Goal: Task Accomplishment & Management: Manage account settings

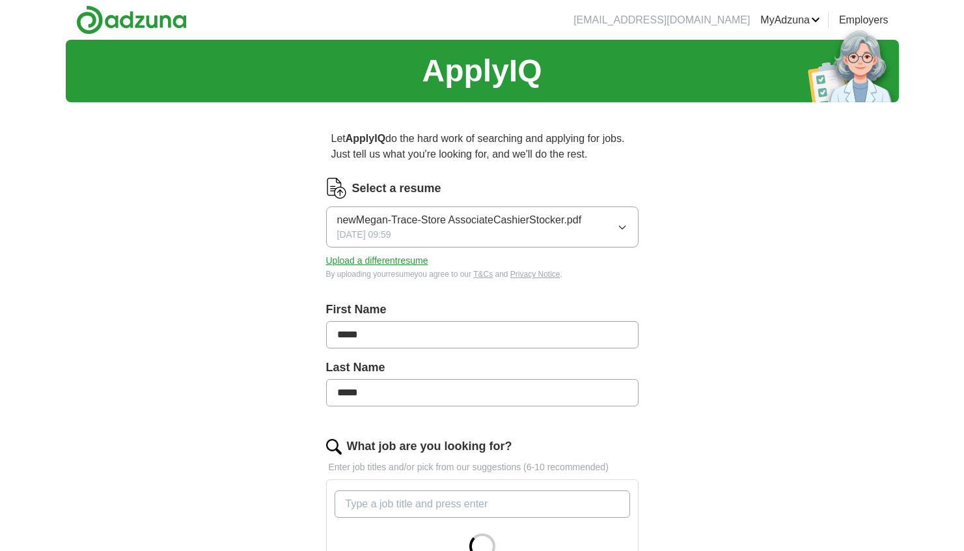
click at [624, 232] on icon "button" at bounding box center [622, 227] width 10 height 10
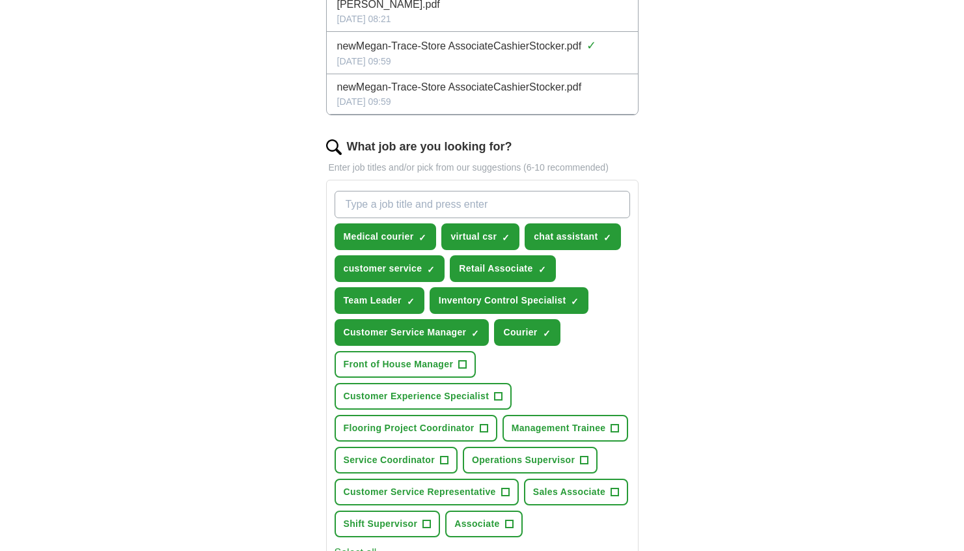
scroll to position [307, 0]
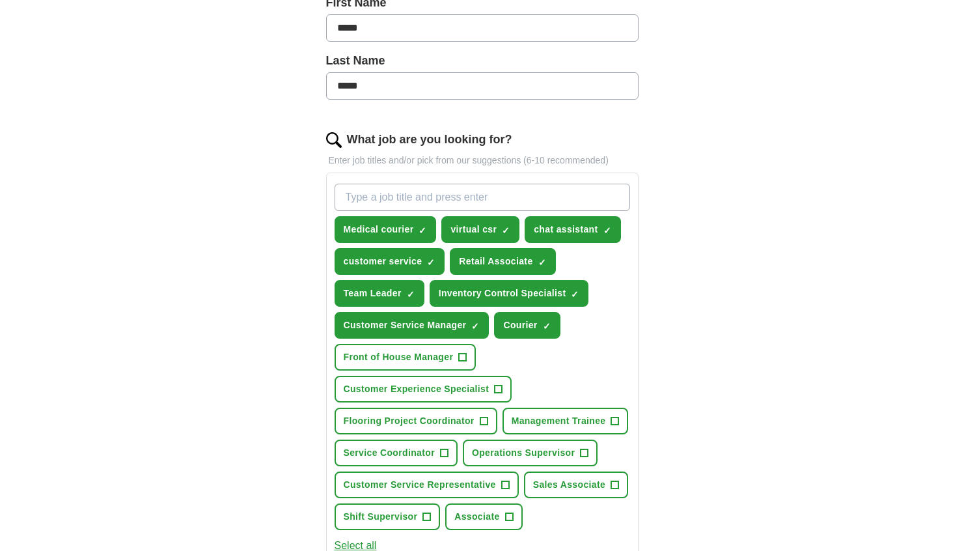
click at [746, 232] on div "ApplyIQ Let ApplyIQ do the hard work of searching and applying for jobs. Just t…" at bounding box center [482, 305] width 833 height 1144
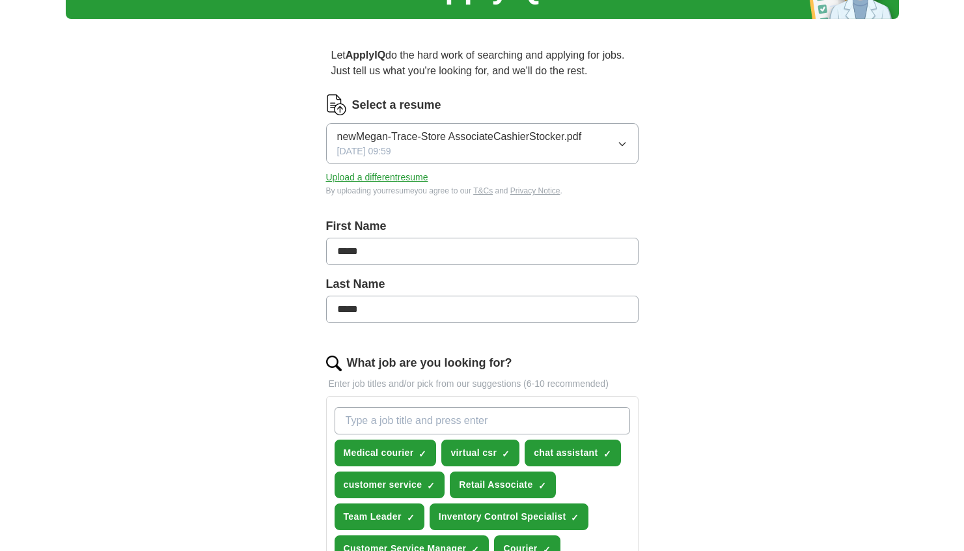
scroll to position [71, 0]
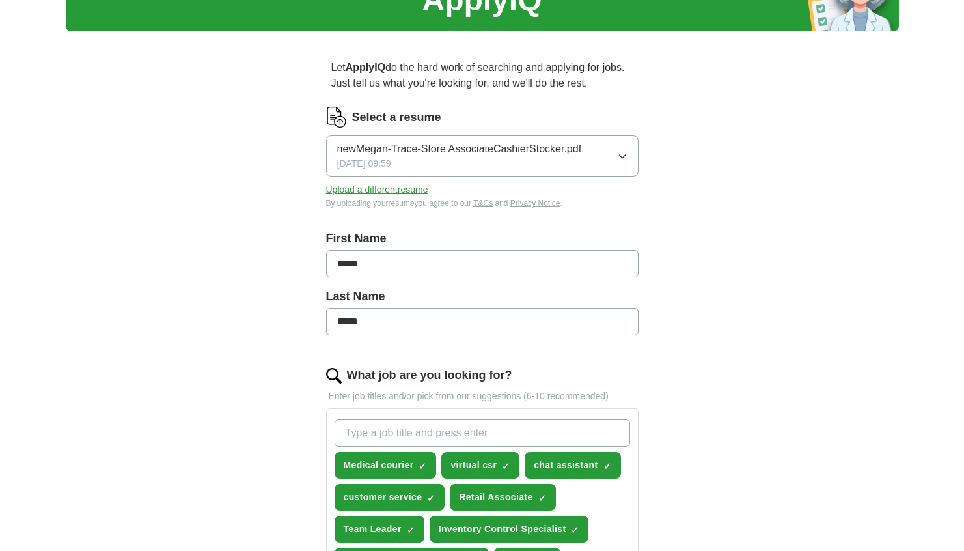
click at [623, 161] on icon "button" at bounding box center [622, 156] width 10 height 10
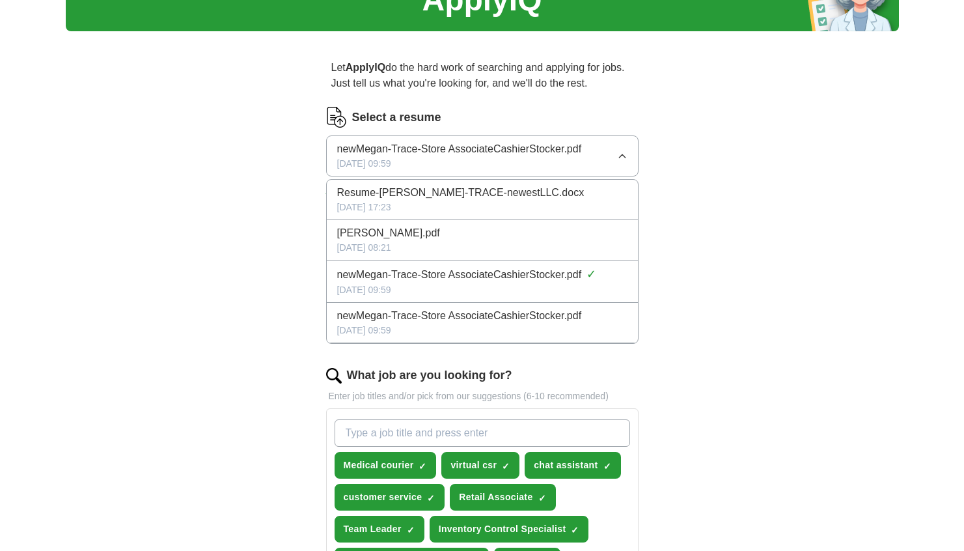
click at [391, 170] on span "[DATE] 09:59" at bounding box center [364, 164] width 54 height 14
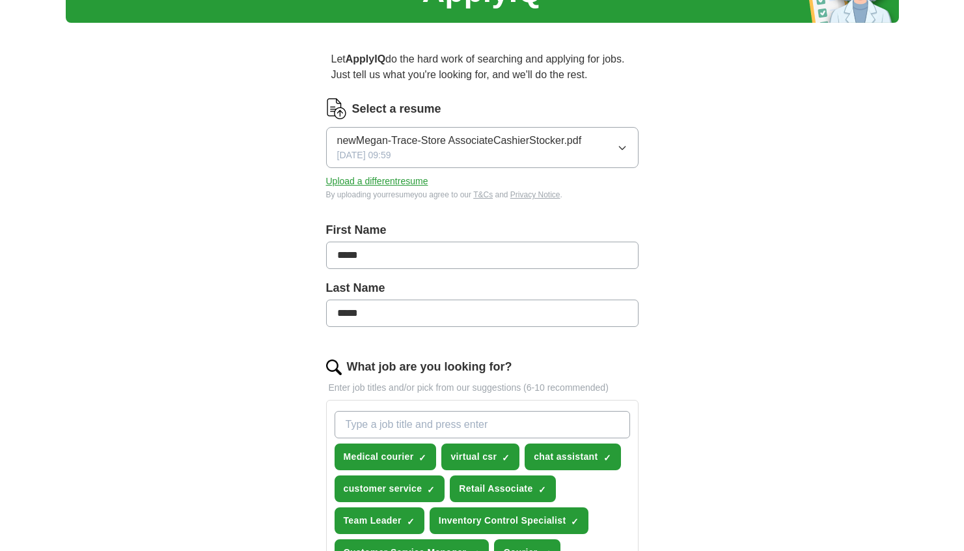
scroll to position [81, 0]
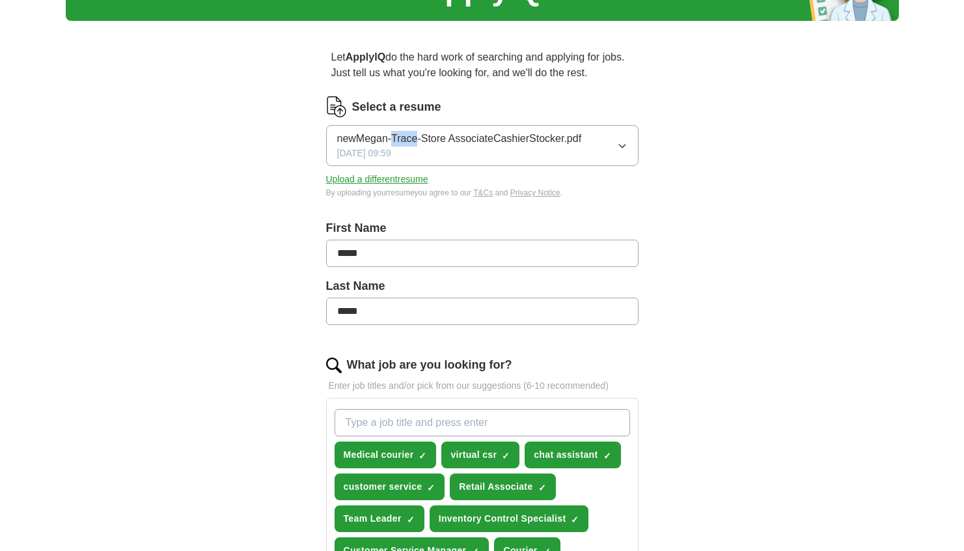
drag, startPoint x: 331, startPoint y: 188, endPoint x: 445, endPoint y: 178, distance: 114.4
click at [445, 166] on button "newMegan-Trace-Store AssociateCashierStocker.pdf [DATE] 09:59" at bounding box center [482, 145] width 312 height 41
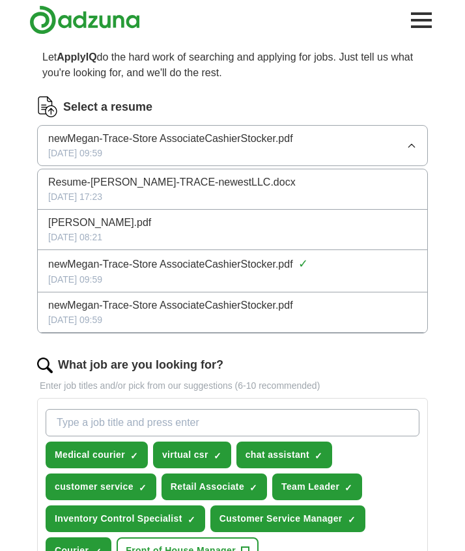
click at [79, 230] on span "[PERSON_NAME].pdf" at bounding box center [99, 223] width 103 height 16
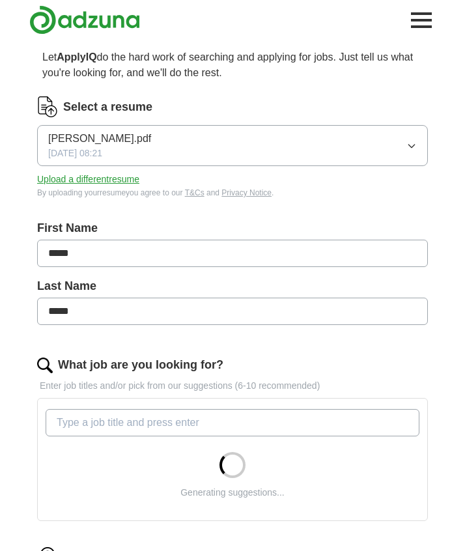
click at [79, 214] on div "Select a resume [PERSON_NAME].pdf [DATE] 08:21 Upload a different resume By upl…" at bounding box center [232, 155] width 390 height 118
click at [92, 160] on span "[DATE] 08:21" at bounding box center [75, 153] width 54 height 14
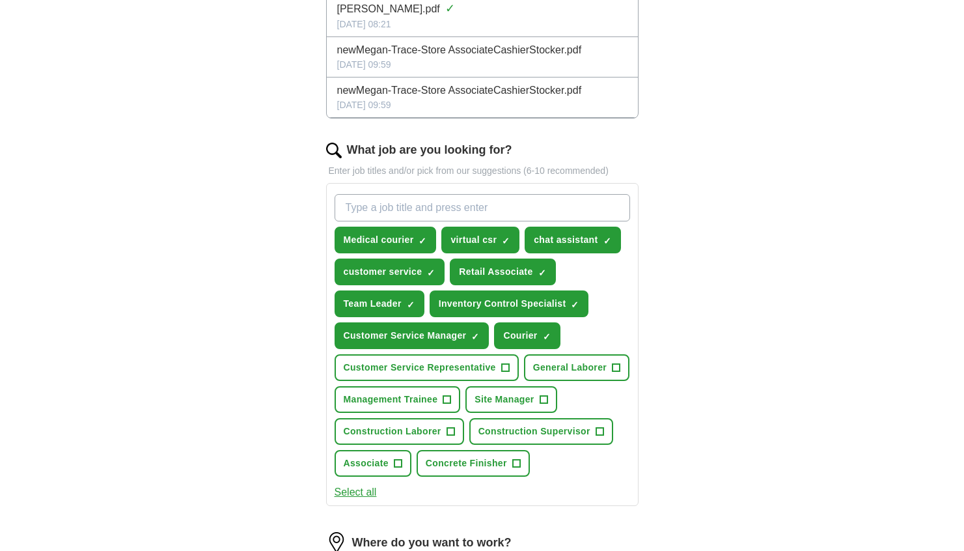
scroll to position [299, 0]
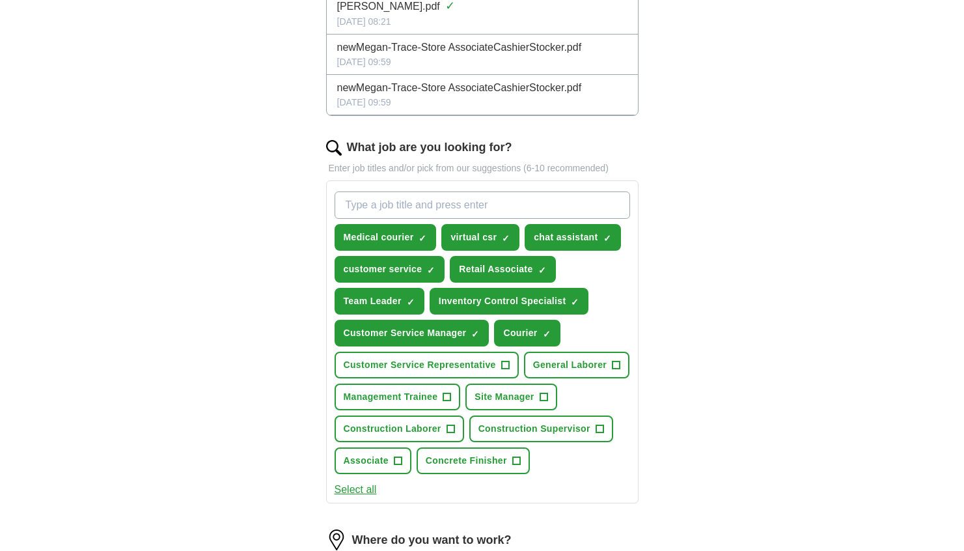
click at [515, 96] on span "newMegan-Trace-Store AssociateCashierStocker.pdf" at bounding box center [459, 88] width 245 height 16
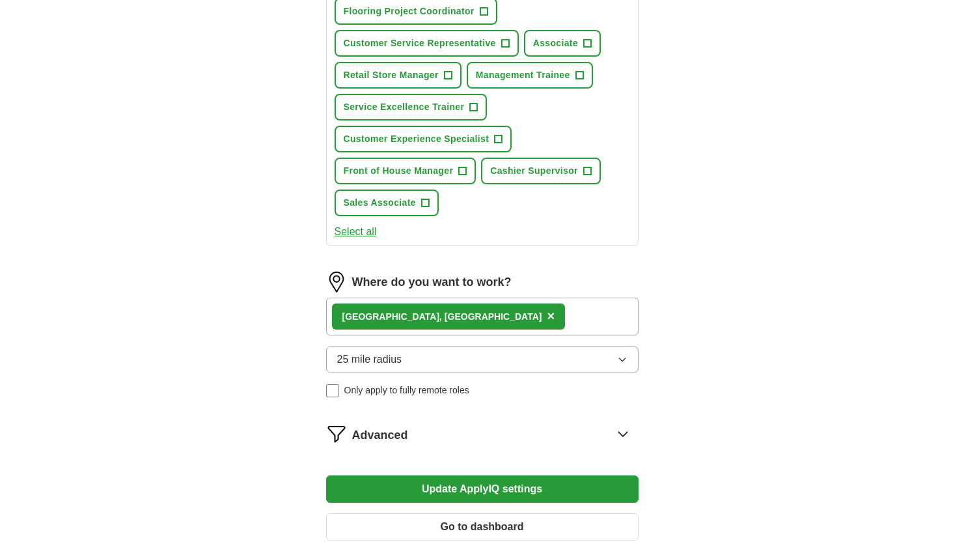
scroll to position [659, 0]
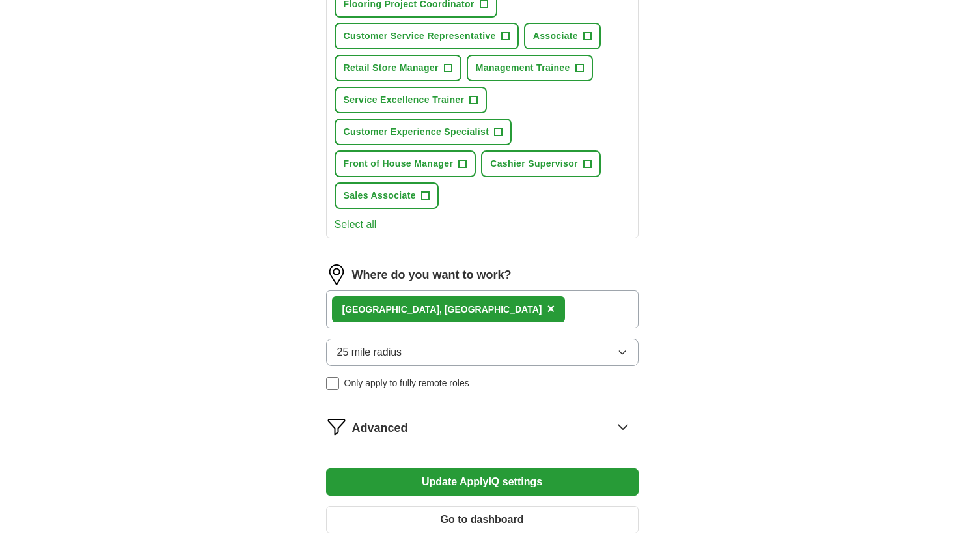
click at [375, 232] on button "Select all" at bounding box center [355, 225] width 42 height 16
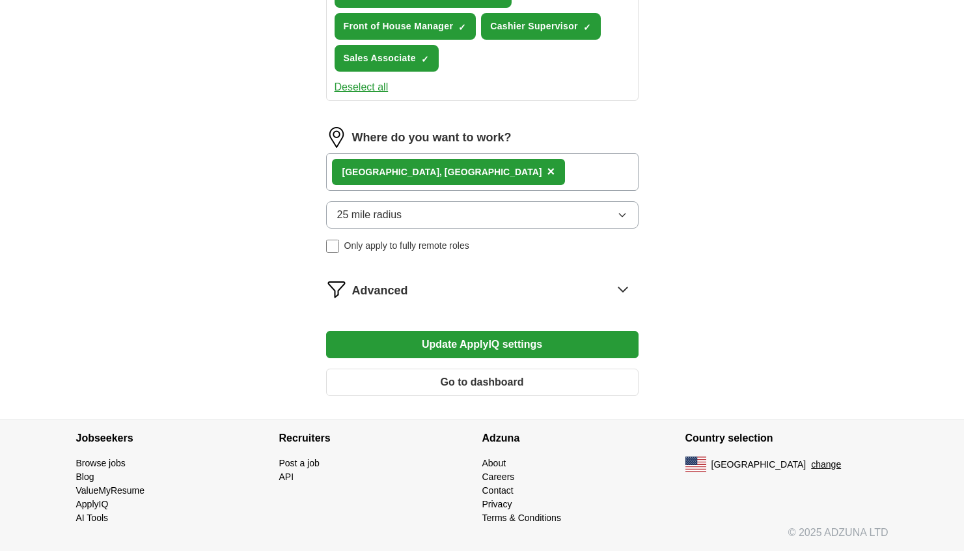
scroll to position [834, 0]
click at [481, 228] on button "25 mile radius" at bounding box center [482, 214] width 312 height 27
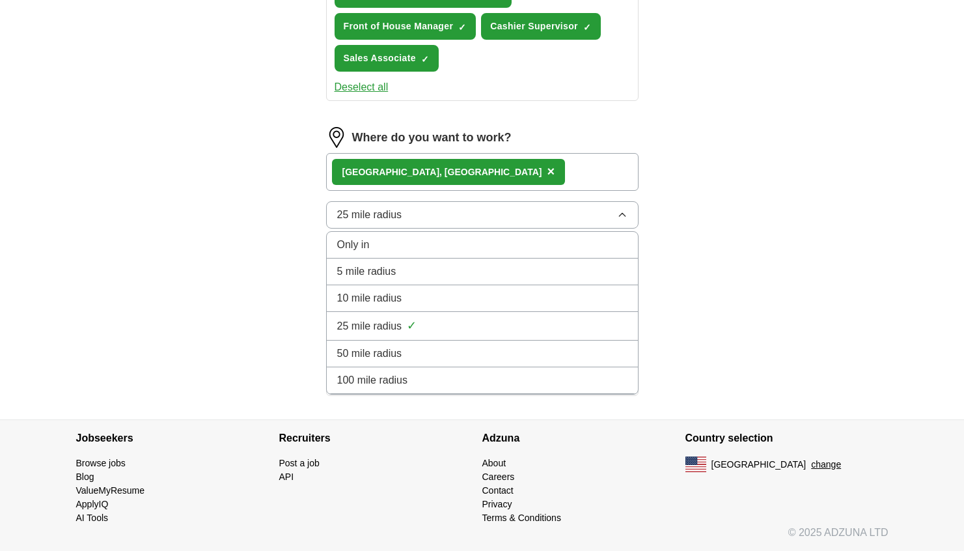
click at [471, 279] on div "5 mile radius" at bounding box center [482, 272] width 290 height 16
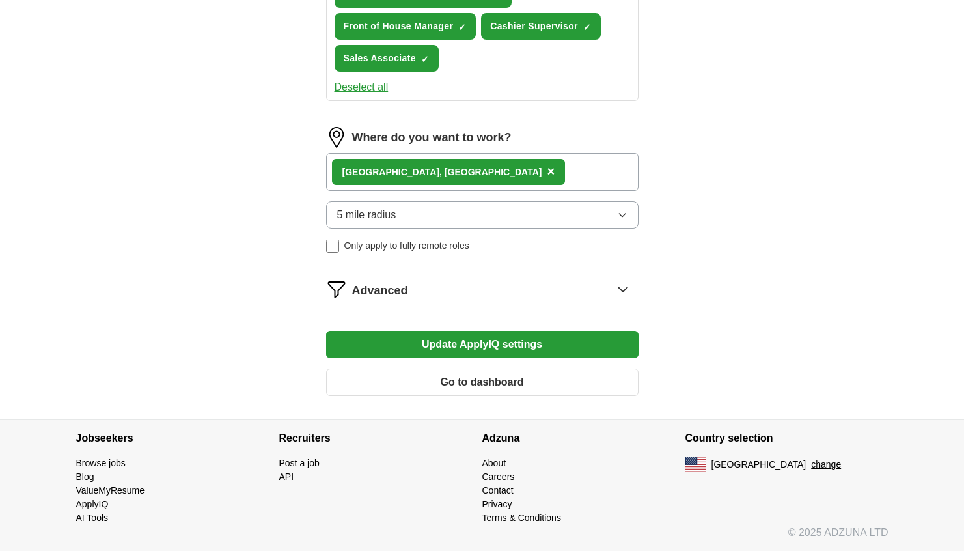
scroll to position [968, 0]
click at [603, 299] on div "Advanced" at bounding box center [495, 289] width 286 height 21
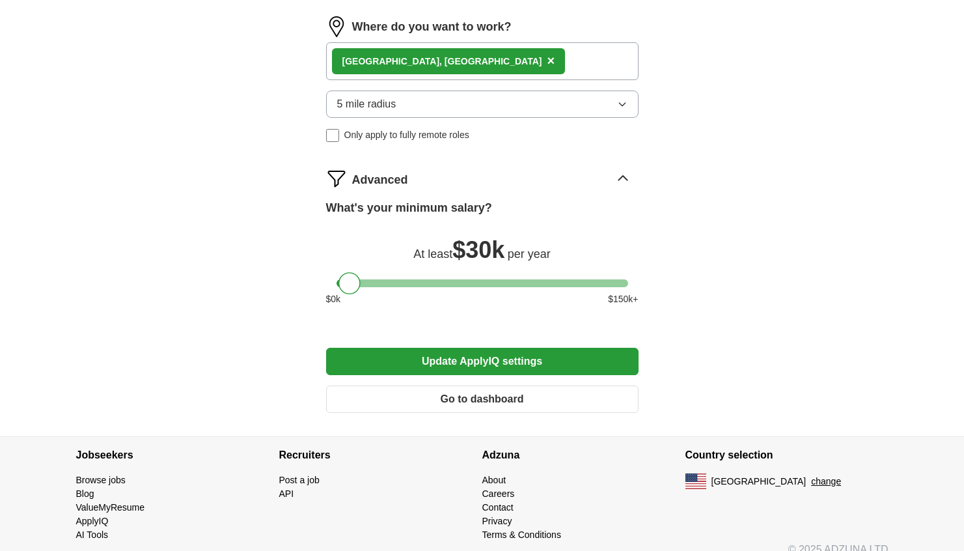
scroll to position [907, 0]
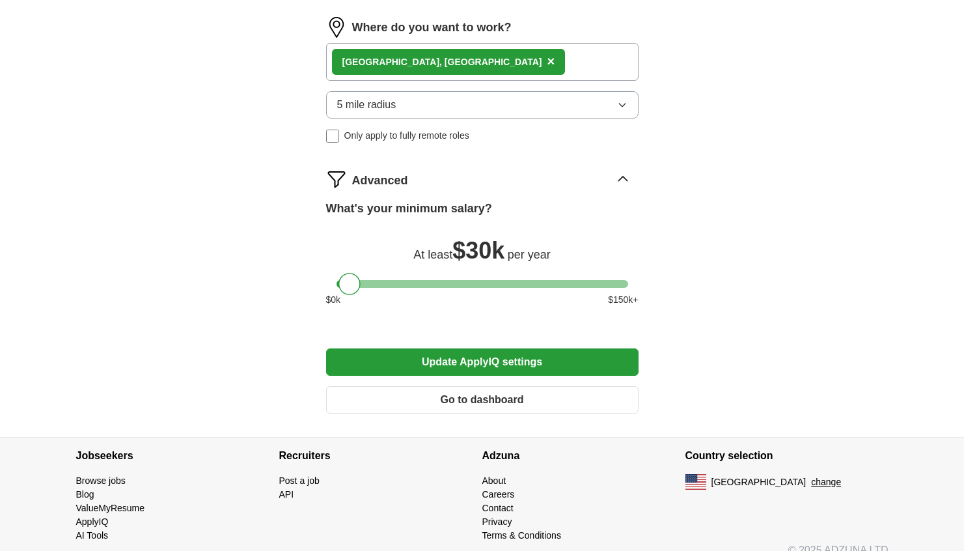
click at [619, 181] on icon at bounding box center [622, 178] width 8 height 5
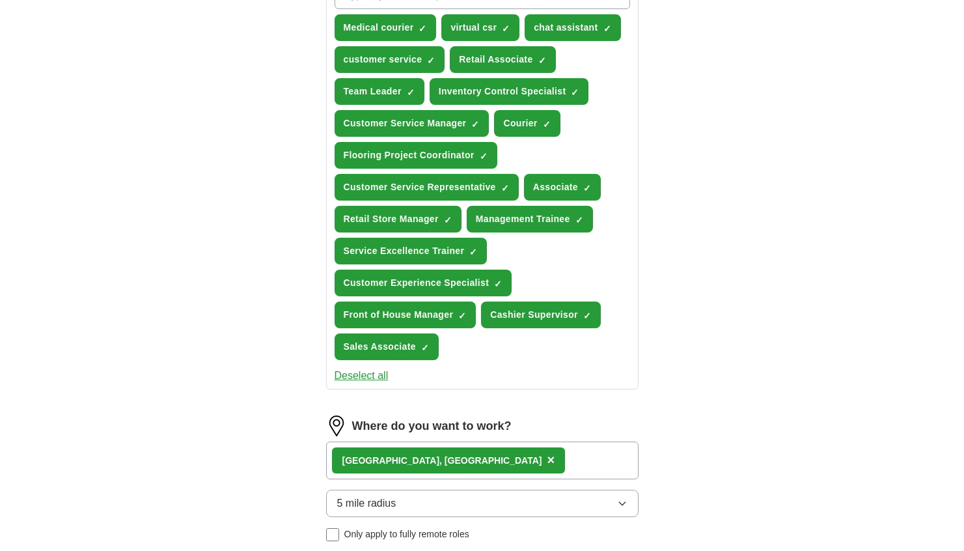
scroll to position [506, 0]
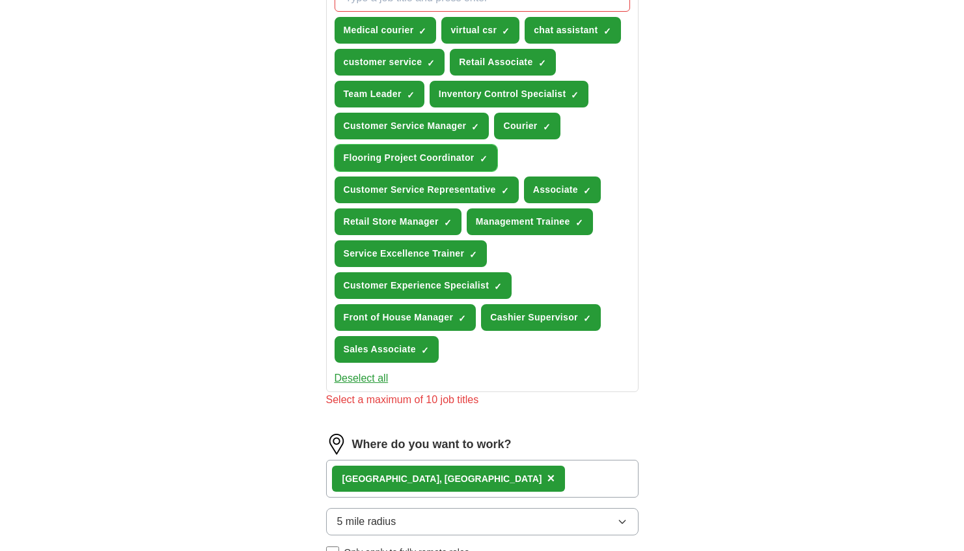
click at [474, 165] on span "Flooring Project Coordinator" at bounding box center [409, 158] width 131 height 14
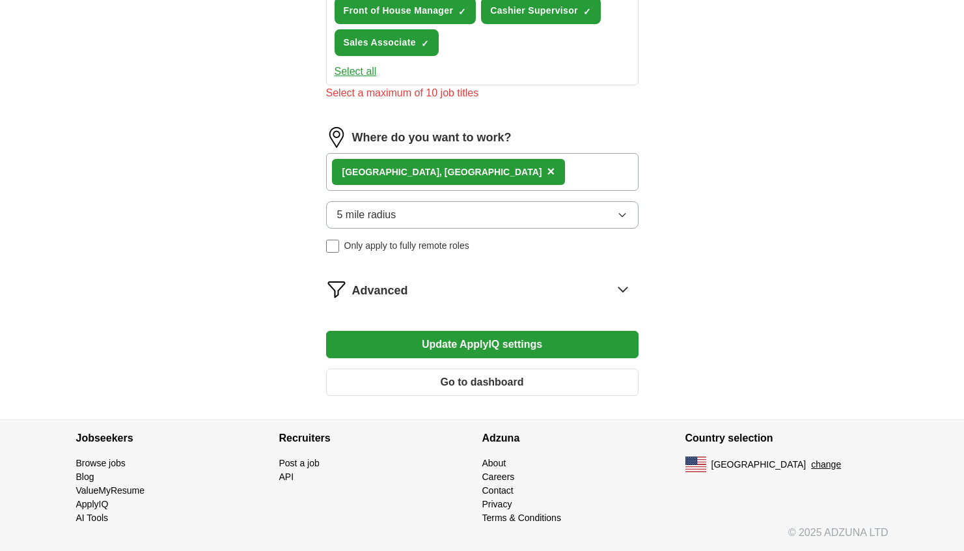
scroll to position [1138, 0]
click at [547, 331] on button "Update ApplyIQ settings" at bounding box center [482, 344] width 312 height 27
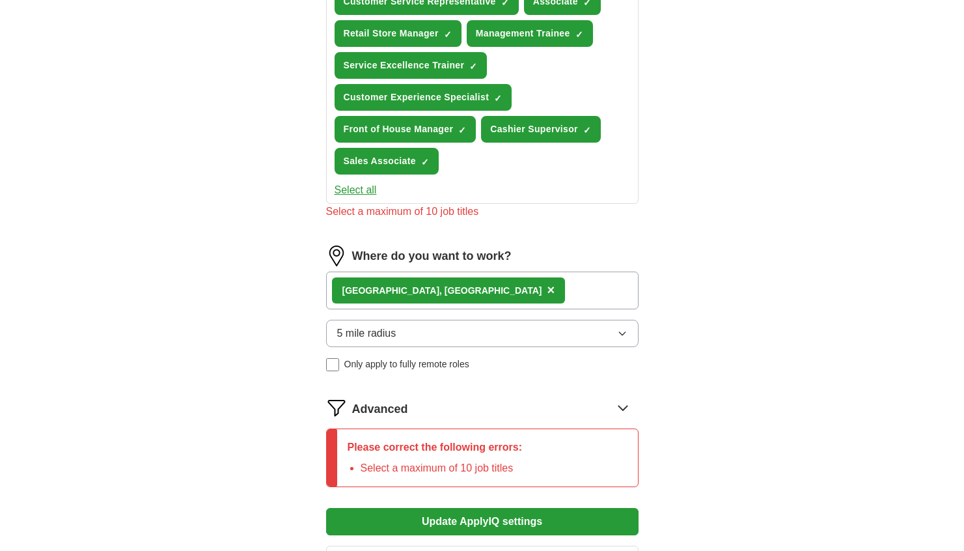
scroll to position [699, 0]
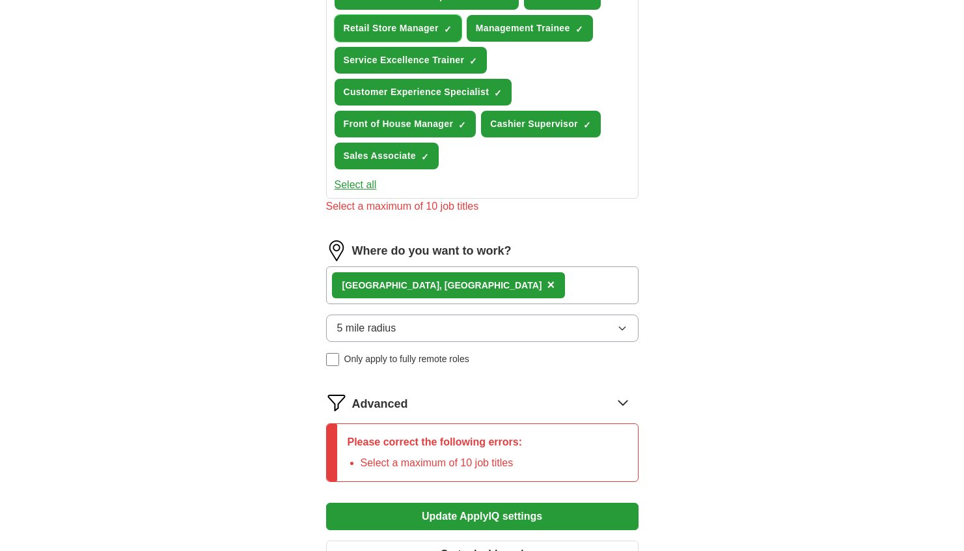
click at [0, 0] on span "×" at bounding box center [0, 0] width 0 height 0
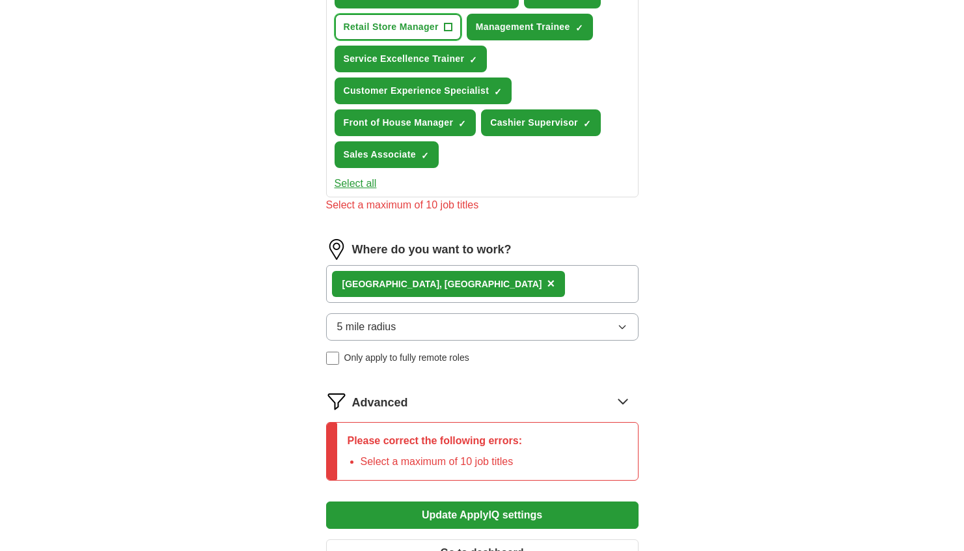
scroll to position [707, 0]
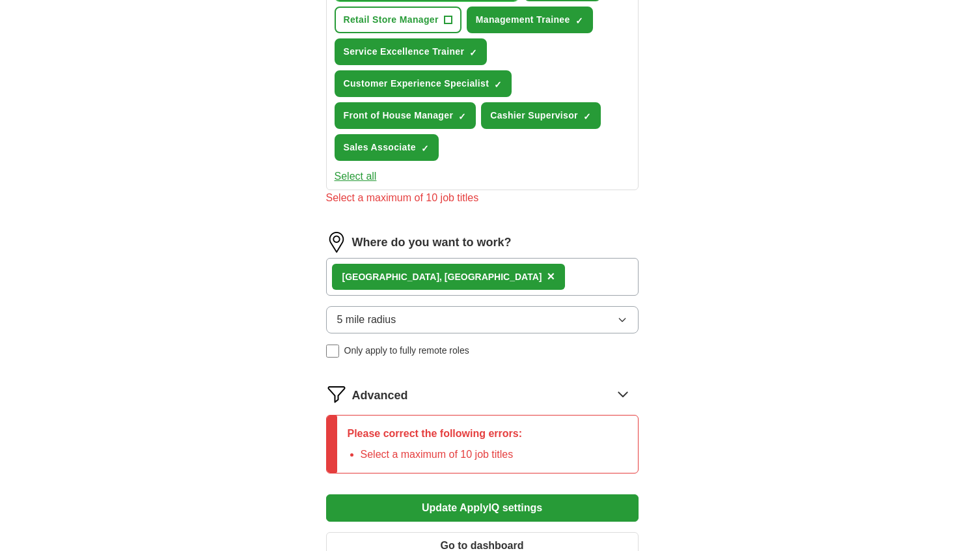
click at [478, 33] on button "Management Trainee ✓ ×" at bounding box center [530, 20] width 126 height 27
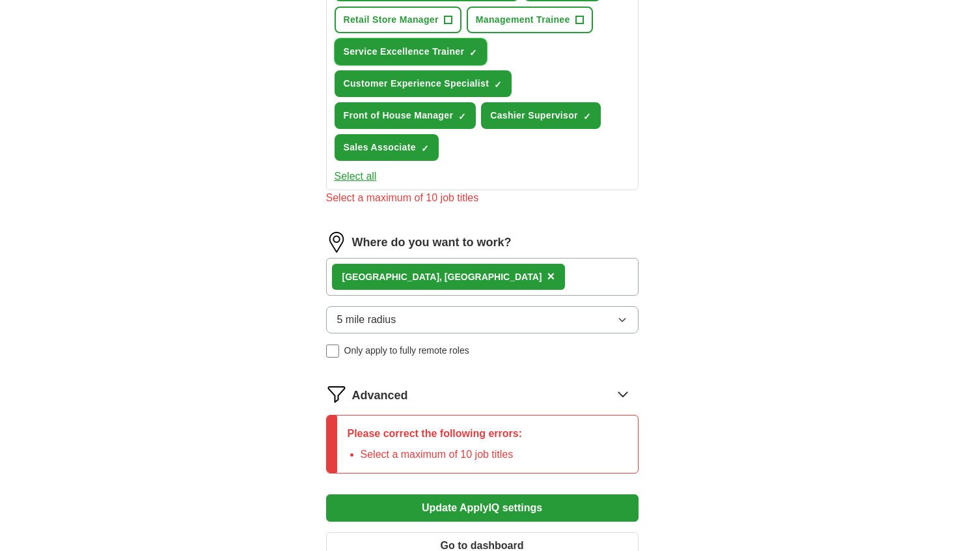
click at [465, 59] on span "Service Excellence Trainer" at bounding box center [404, 52] width 121 height 14
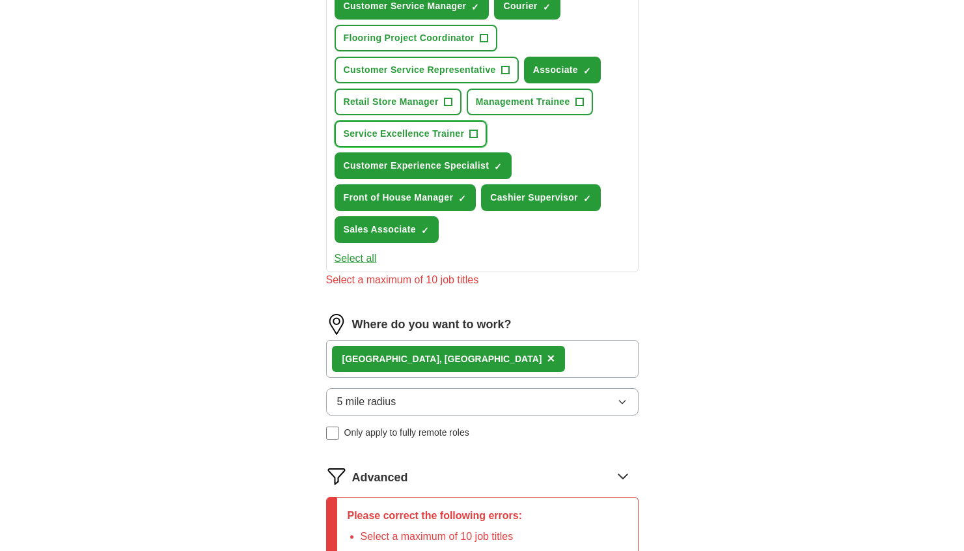
scroll to position [616, 0]
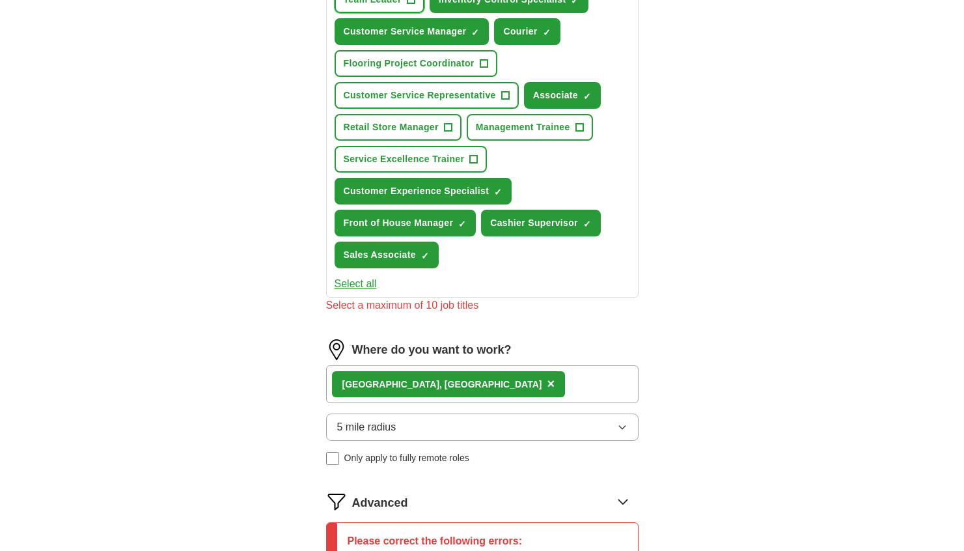
scroll to position [597, 0]
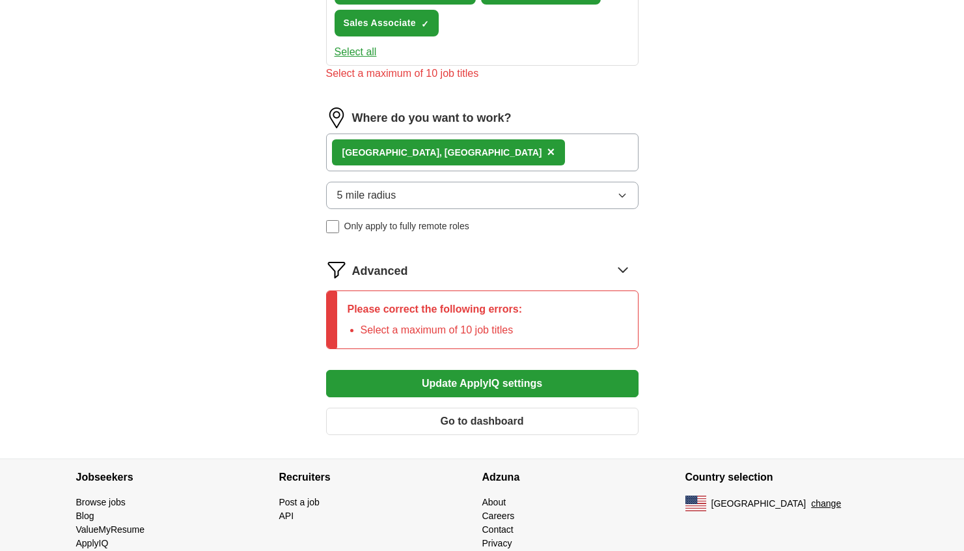
scroll to position [832, 0]
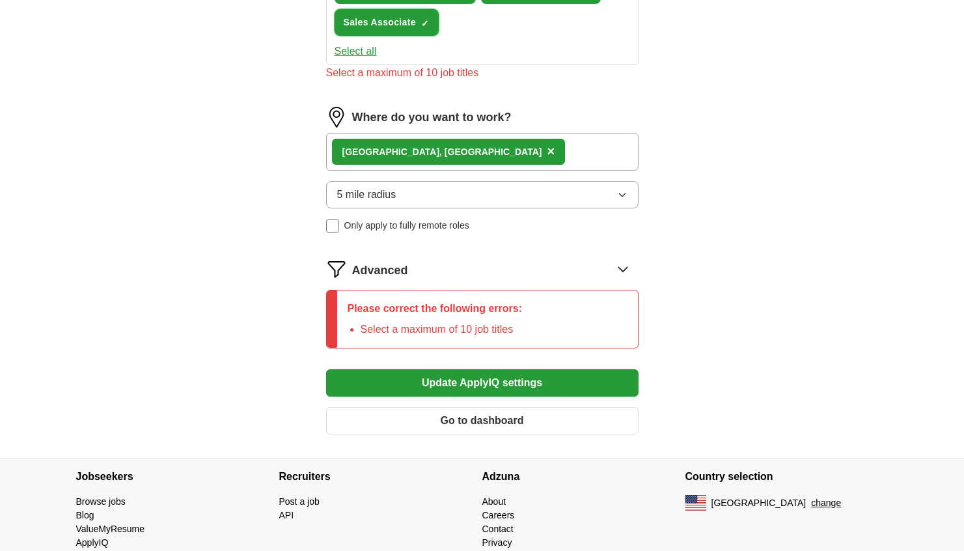
click at [416, 29] on span "Sales Associate" at bounding box center [380, 23] width 72 height 14
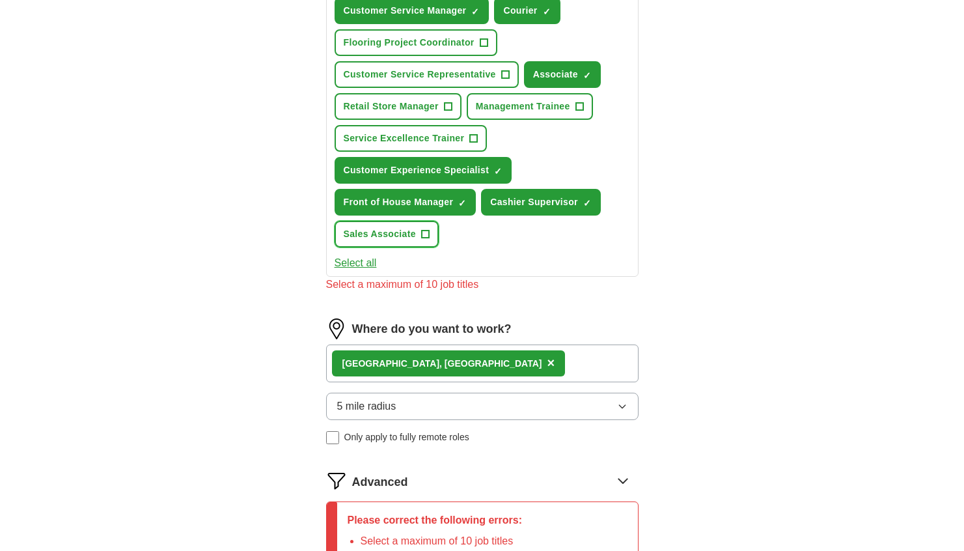
scroll to position [618, 0]
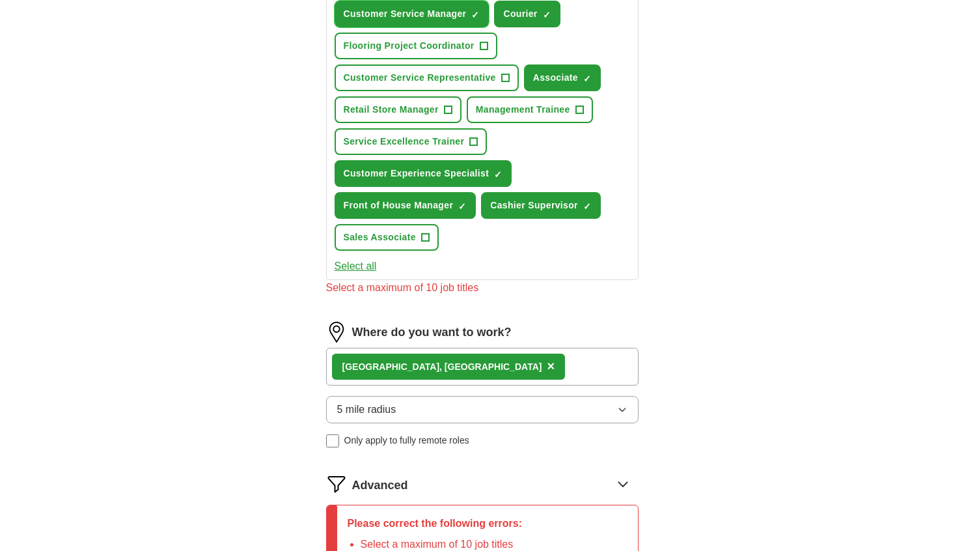
click at [489, 27] on button "Customer Service Manager ✓ ×" at bounding box center [411, 14] width 155 height 27
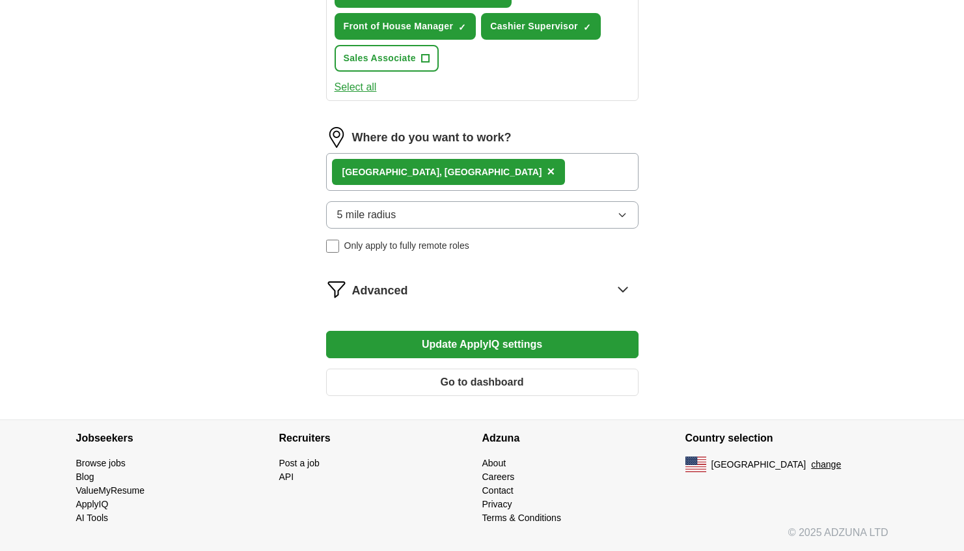
scroll to position [1118, 0]
click at [456, 331] on button "Update ApplyIQ settings" at bounding box center [482, 344] width 312 height 27
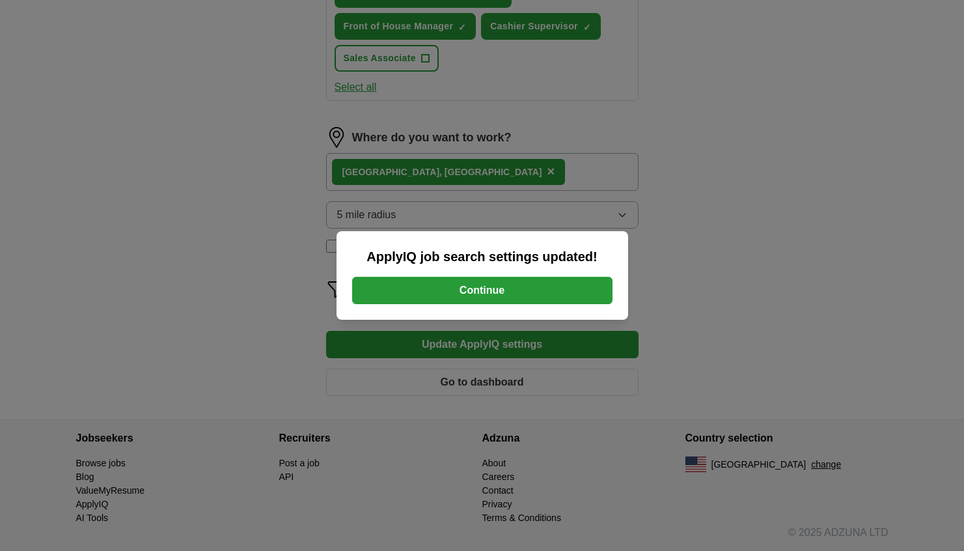
click at [452, 303] on button "Continue" at bounding box center [482, 290] width 260 height 27
